Goal: Information Seeking & Learning: Learn about a topic

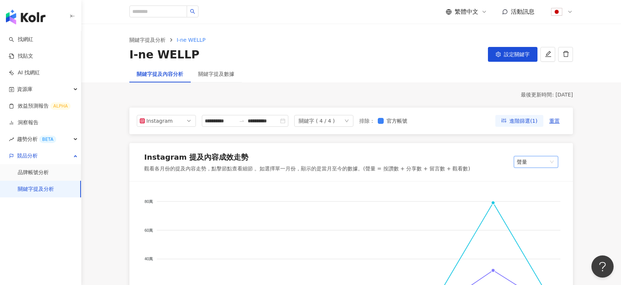
click at [480, 10] on div "繁體中文" at bounding box center [466, 12] width 41 height 8
click at [466, 68] on div "日本語" at bounding box center [470, 67] width 37 height 13
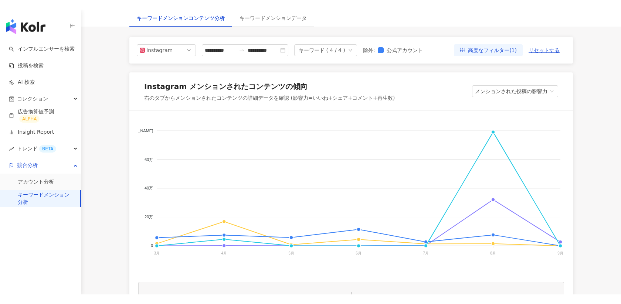
scroll to position [82, 0]
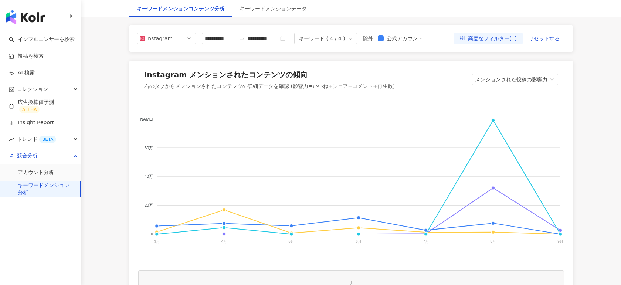
click at [361, 86] on div "右のタブからメンションされたコンテンツの詳細データを確認 (影響力=いいね+シェア+コメント+再生数)" at bounding box center [269, 86] width 251 height 7
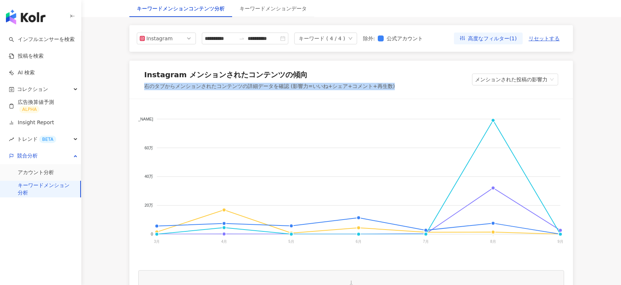
click at [361, 86] on div "右のタブからメンションされたコンテンツの詳細データを確認 (影響力=いいね+シェア+コメント+再生数)" at bounding box center [269, 86] width 251 height 7
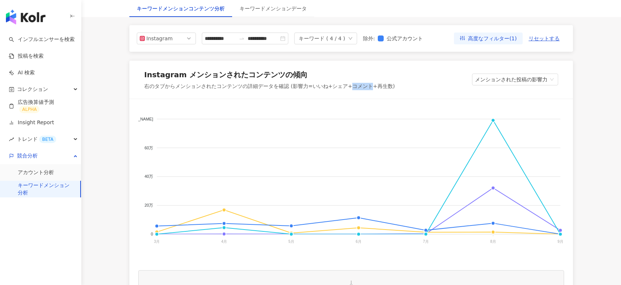
click at [361, 86] on div "右のタブからメンションされたコンテンツの詳細データを確認 (影響力=いいね+シェア+コメント+再生数)" at bounding box center [269, 86] width 251 height 7
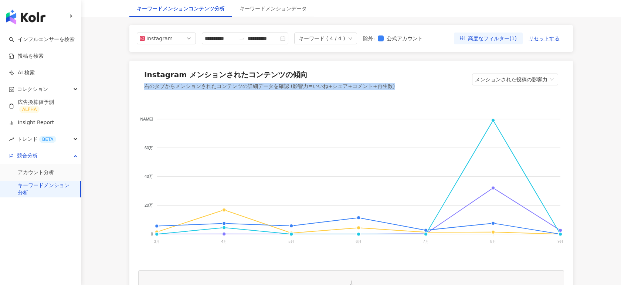
click at [361, 86] on div "右のタブからメンションされたコンテンツの詳細データを確認 (影響力=いいね+シェア+コメント+再生数)" at bounding box center [269, 86] width 251 height 7
click at [392, 87] on div "Instagram メンションされたコンテンツの傾向 右のタブからメンションされたコンテンツの詳細データを確認 (影響力=いいね+シェア+コメント+再生数) …" at bounding box center [351, 80] width 444 height 38
drag, startPoint x: 395, startPoint y: 84, endPoint x: 289, endPoint y: 88, distance: 107.0
click at [289, 88] on div "Instagram メンションされたコンテンツの傾向 右のタブからメンションされたコンテンツの詳細データを確認 (影響力=いいね+シェア+コメント+再生数) …" at bounding box center [351, 80] width 444 height 38
click at [505, 81] on span "メンションされた投稿の影響力" at bounding box center [515, 79] width 80 height 11
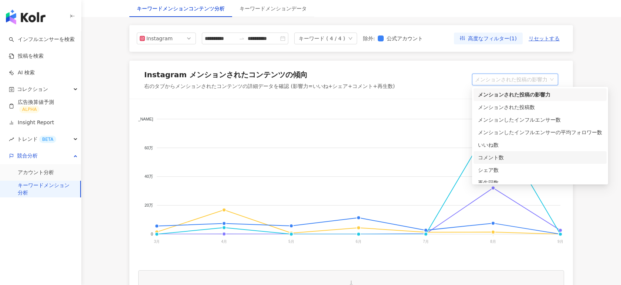
click at [490, 157] on div "コメント数" at bounding box center [540, 157] width 124 height 8
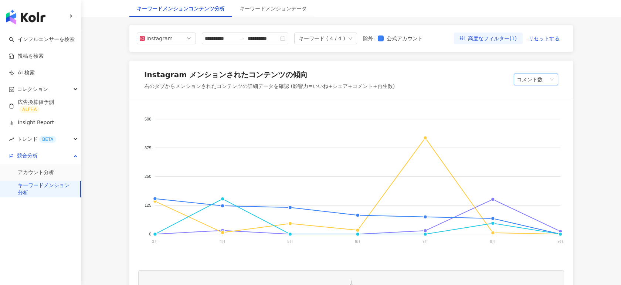
click at [530, 76] on span "コメント数" at bounding box center [536, 79] width 38 height 11
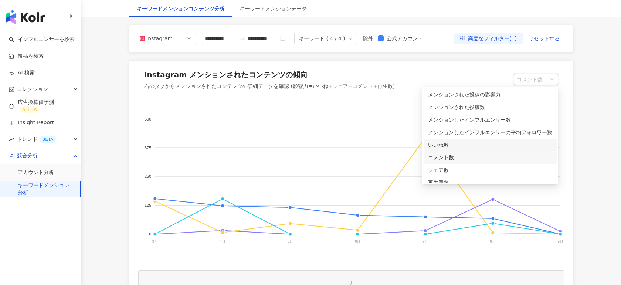
click at [456, 143] on div "いいね数" at bounding box center [490, 145] width 124 height 8
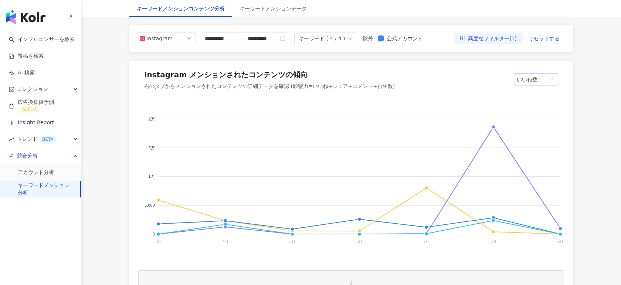
click at [538, 80] on span "いいね数" at bounding box center [536, 79] width 38 height 11
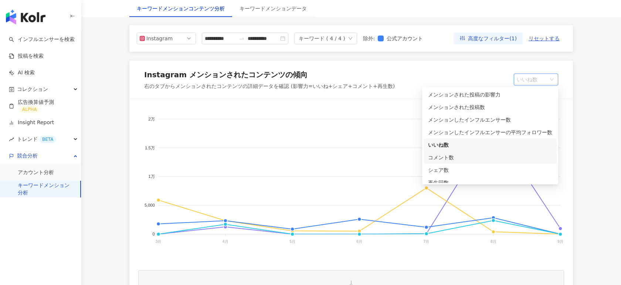
click at [455, 155] on div "コメント数" at bounding box center [490, 157] width 124 height 8
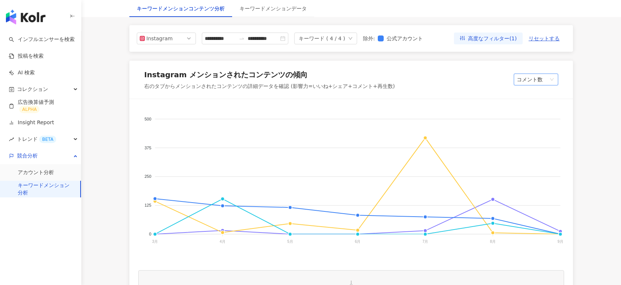
click at [532, 80] on span "コメント数" at bounding box center [536, 79] width 38 height 11
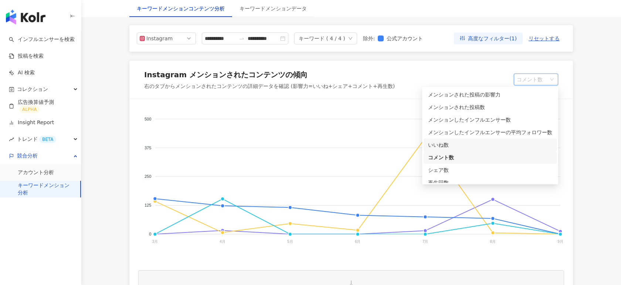
click at [453, 145] on div "いいね数" at bounding box center [490, 145] width 124 height 8
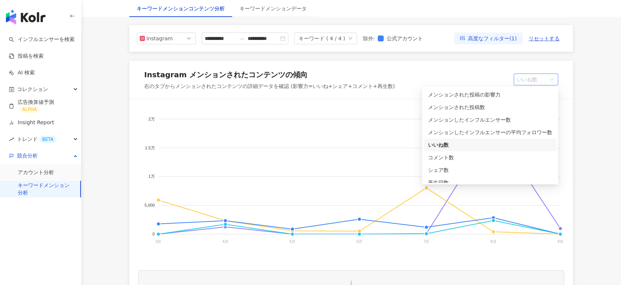
click at [532, 80] on span "いいね数" at bounding box center [536, 79] width 38 height 11
click at [455, 158] on div "コメント数" at bounding box center [490, 157] width 124 height 8
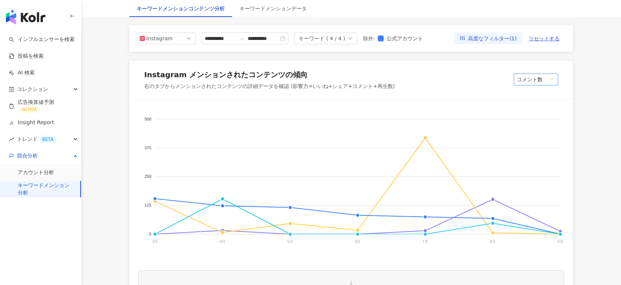
click at [536, 80] on span "コメント数" at bounding box center [536, 79] width 38 height 11
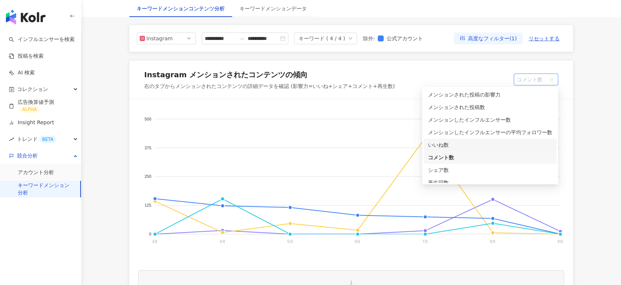
click at [454, 143] on div "いいね数" at bounding box center [490, 145] width 124 height 8
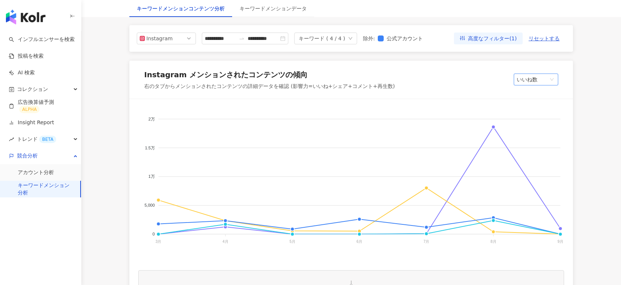
click at [529, 76] on span "いいね数" at bounding box center [536, 79] width 38 height 11
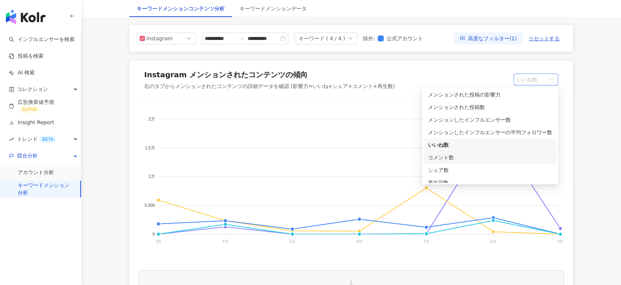
click at [443, 159] on div "コメント数" at bounding box center [490, 157] width 124 height 8
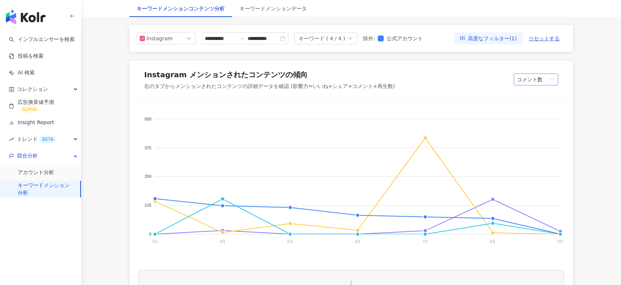
click at [527, 80] on span "コメント数" at bounding box center [536, 79] width 38 height 11
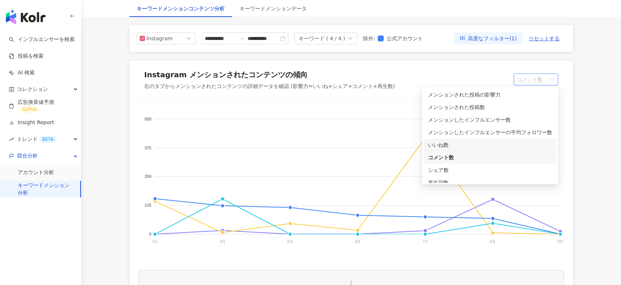
click at [455, 143] on div "いいね数" at bounding box center [490, 145] width 124 height 8
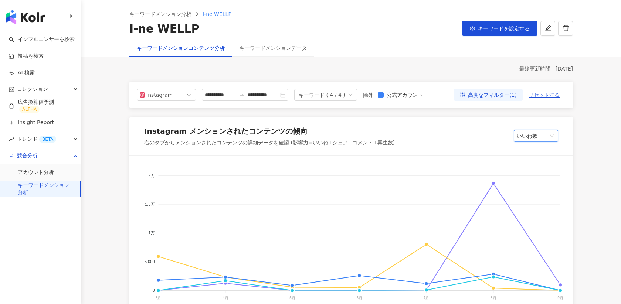
scroll to position [0, 0]
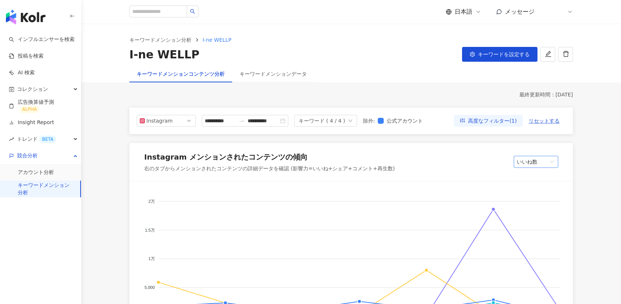
click at [470, 11] on span "日本語" at bounding box center [464, 12] width 18 height 8
click at [463, 26] on div "繁體中文" at bounding box center [470, 28] width 37 height 13
